Goal: Information Seeking & Learning: Learn about a topic

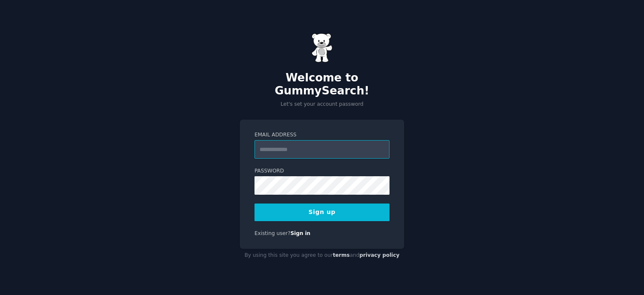
click at [328, 148] on input "Email Address" at bounding box center [321, 149] width 135 height 18
type input "**********"
click at [452, 129] on div "**********" at bounding box center [322, 147] width 644 height 295
click at [311, 203] on button "Sign up" at bounding box center [321, 212] width 135 height 18
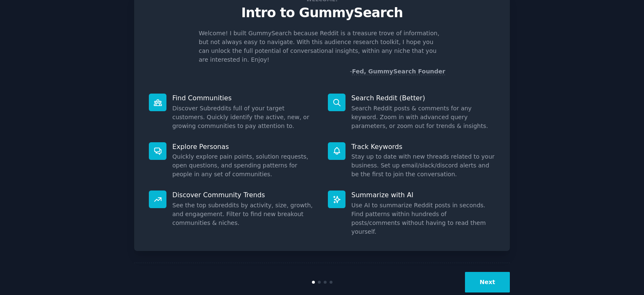
click at [481, 272] on button "Next" at bounding box center [487, 282] width 45 height 21
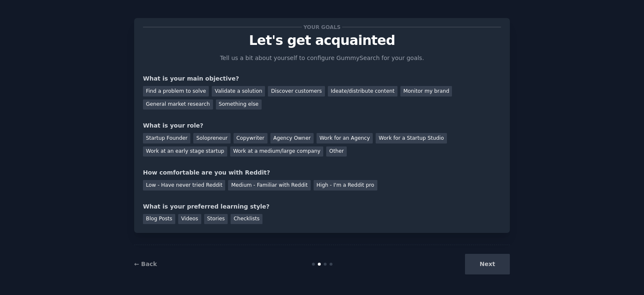
scroll to position [5, 0]
click at [481, 271] on div "Next" at bounding box center [446, 264] width 125 height 21
click at [163, 92] on div "Find a problem to solve" at bounding box center [176, 91] width 66 height 10
click at [480, 262] on div "Next" at bounding box center [446, 264] width 125 height 21
click at [180, 138] on div "Startup Founder" at bounding box center [166, 138] width 47 height 10
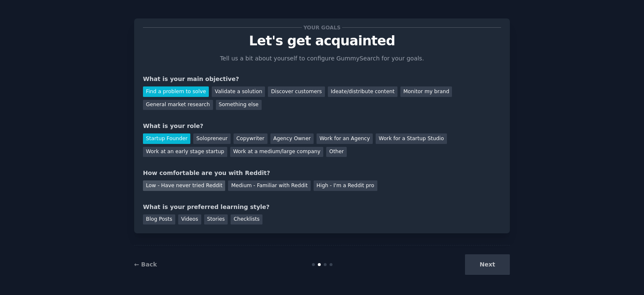
click at [175, 186] on div "Low - Have never tried Reddit" at bounding box center [184, 185] width 82 height 10
click at [230, 220] on div "Checklists" at bounding box center [246, 219] width 32 height 10
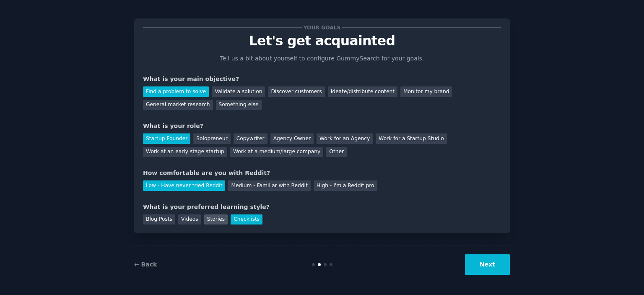
click at [210, 220] on div "Stories" at bounding box center [215, 219] width 23 height 10
drag, startPoint x: 194, startPoint y: 218, endPoint x: 168, endPoint y: 217, distance: 26.4
click at [193, 218] on div "Videos" at bounding box center [189, 219] width 23 height 10
click at [163, 217] on div "Blog Posts" at bounding box center [159, 219] width 32 height 10
click at [204, 218] on div "Stories" at bounding box center [215, 219] width 23 height 10
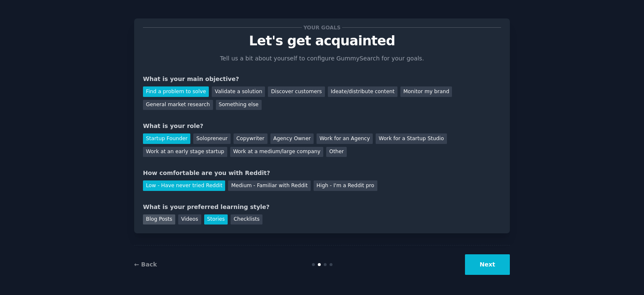
click at [163, 218] on div "Blog Posts" at bounding box center [159, 219] width 32 height 10
click at [496, 262] on button "Next" at bounding box center [487, 264] width 45 height 21
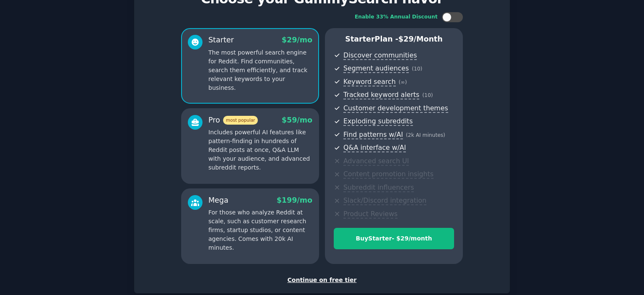
scroll to position [95, 0]
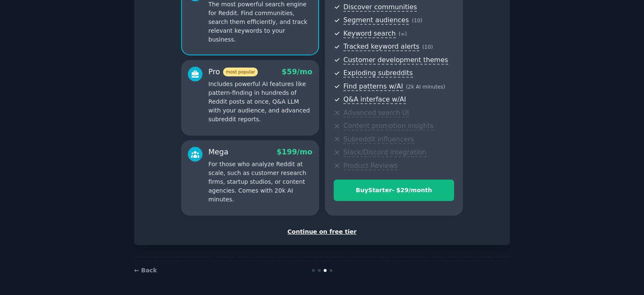
click at [327, 231] on div "Continue on free tier" at bounding box center [322, 231] width 358 height 9
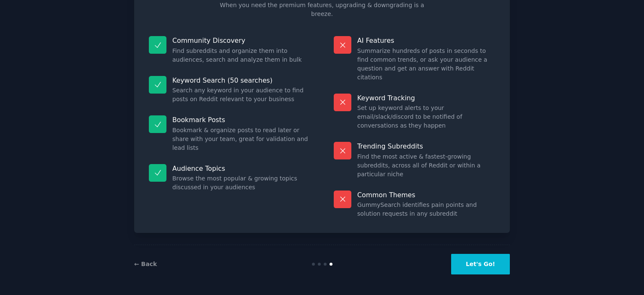
scroll to position [31, 0]
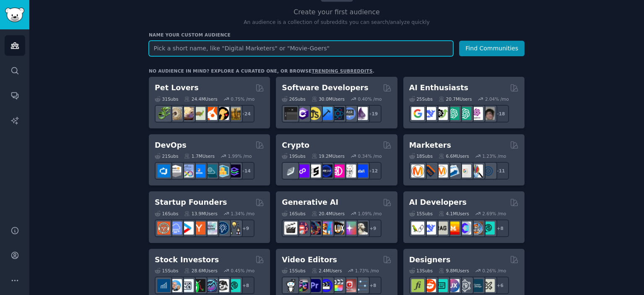
scroll to position [126, 0]
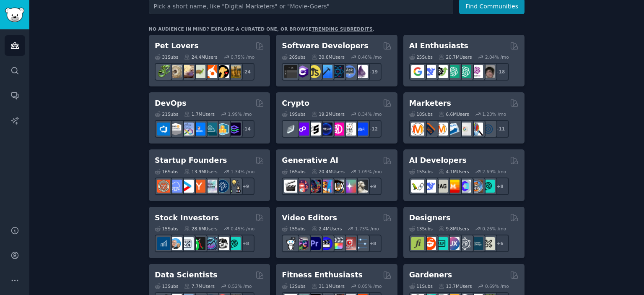
drag, startPoint x: 207, startPoint y: 161, endPoint x: 173, endPoint y: 158, distance: 34.5
click at [173, 158] on h2 "Startup Founders" at bounding box center [191, 160] width 72 height 10
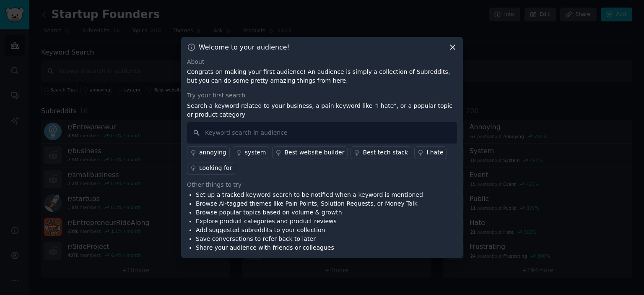
click at [209, 168] on div "Looking for" at bounding box center [215, 167] width 33 height 9
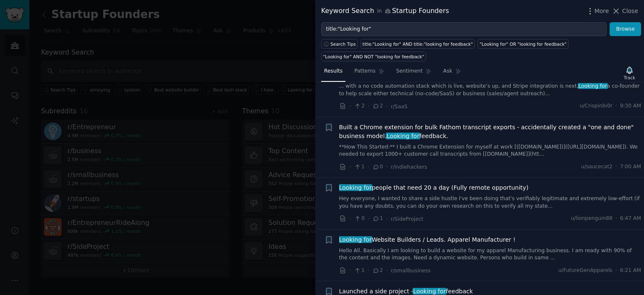
scroll to position [670, 0]
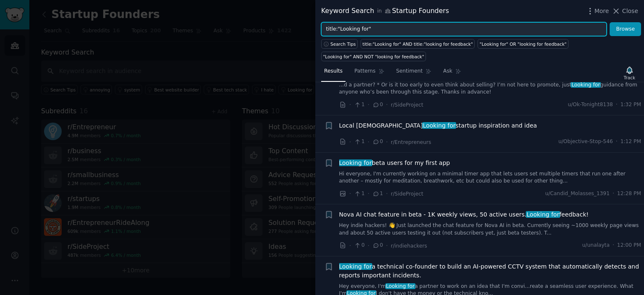
click at [371, 31] on input "title:"Looking for"" at bounding box center [463, 29] width 285 height 14
type input "t"
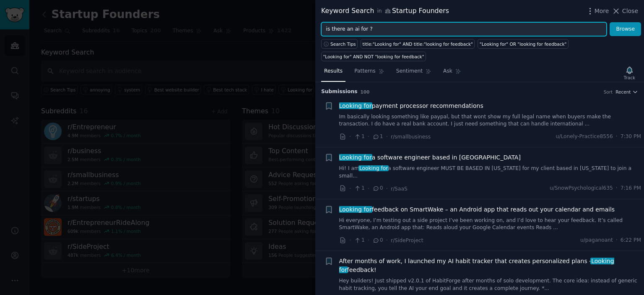
type input "is there an ai for ?"
click at [609, 22] on button "Browse" at bounding box center [624, 29] width 31 height 14
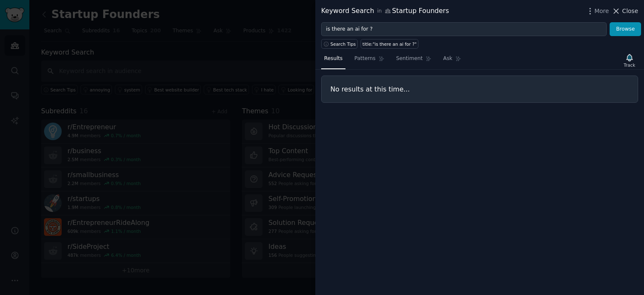
click at [629, 11] on span "Close" at bounding box center [630, 11] width 16 height 9
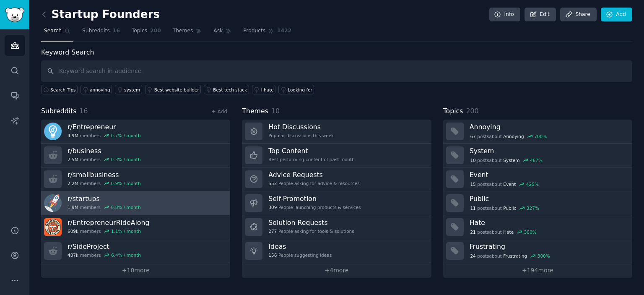
click at [166, 208] on link "r/ startups 1.9M members 0.8 % / month" at bounding box center [135, 203] width 189 height 24
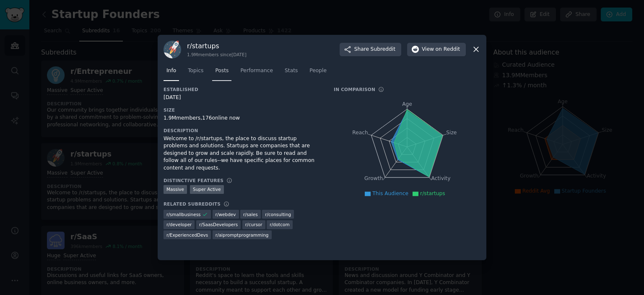
click at [227, 70] on link "Posts" at bounding box center [221, 72] width 19 height 17
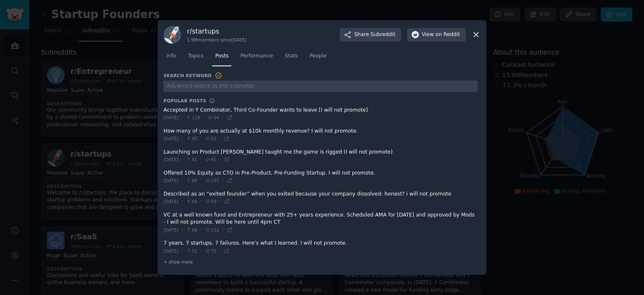
click at [476, 35] on icon at bounding box center [475, 34] width 9 height 9
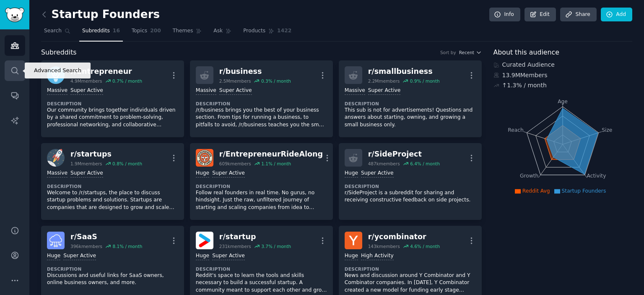
click at [17, 68] on icon "Sidebar" at bounding box center [14, 70] width 9 height 9
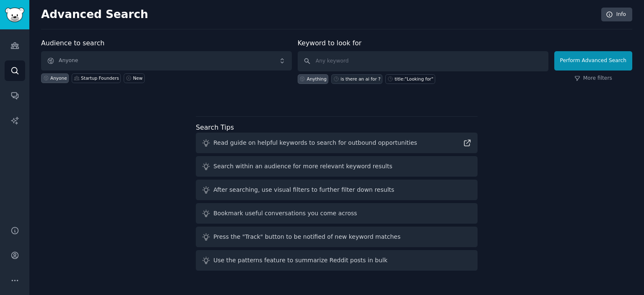
click at [368, 78] on div "is there an ai for ?" at bounding box center [360, 79] width 40 height 6
click at [359, 63] on input "is there an ai for ?" at bounding box center [423, 61] width 251 height 20
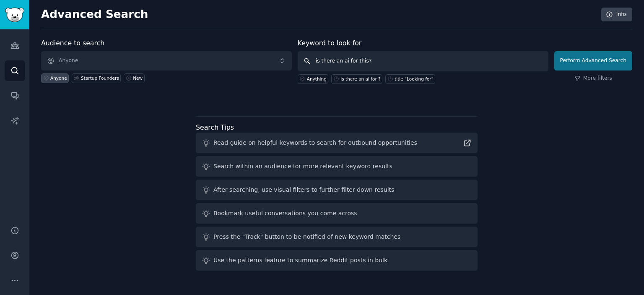
type input "is there an ai for this?"
click at [600, 62] on button "Perform Advanced Search" at bounding box center [593, 60] width 78 height 19
